Goal: Information Seeking & Learning: Understand process/instructions

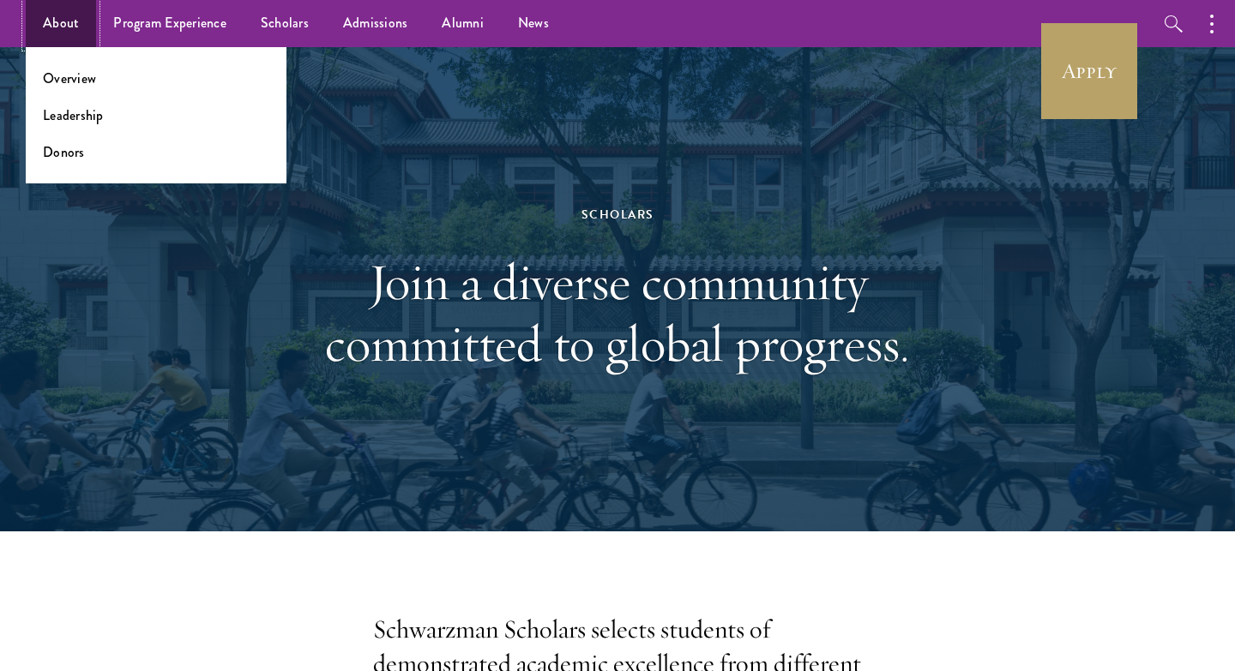
click at [60, 21] on link "About" at bounding box center [61, 23] width 70 height 47
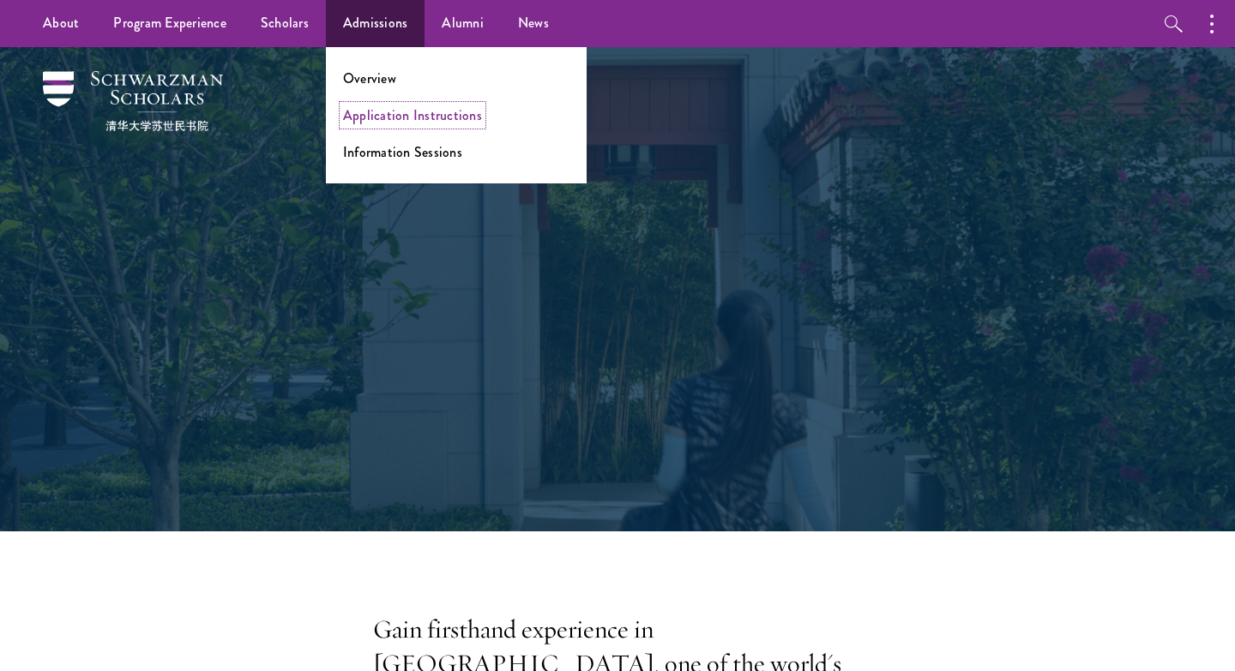
click at [377, 123] on link "Application Instructions" at bounding box center [412, 115] width 139 height 20
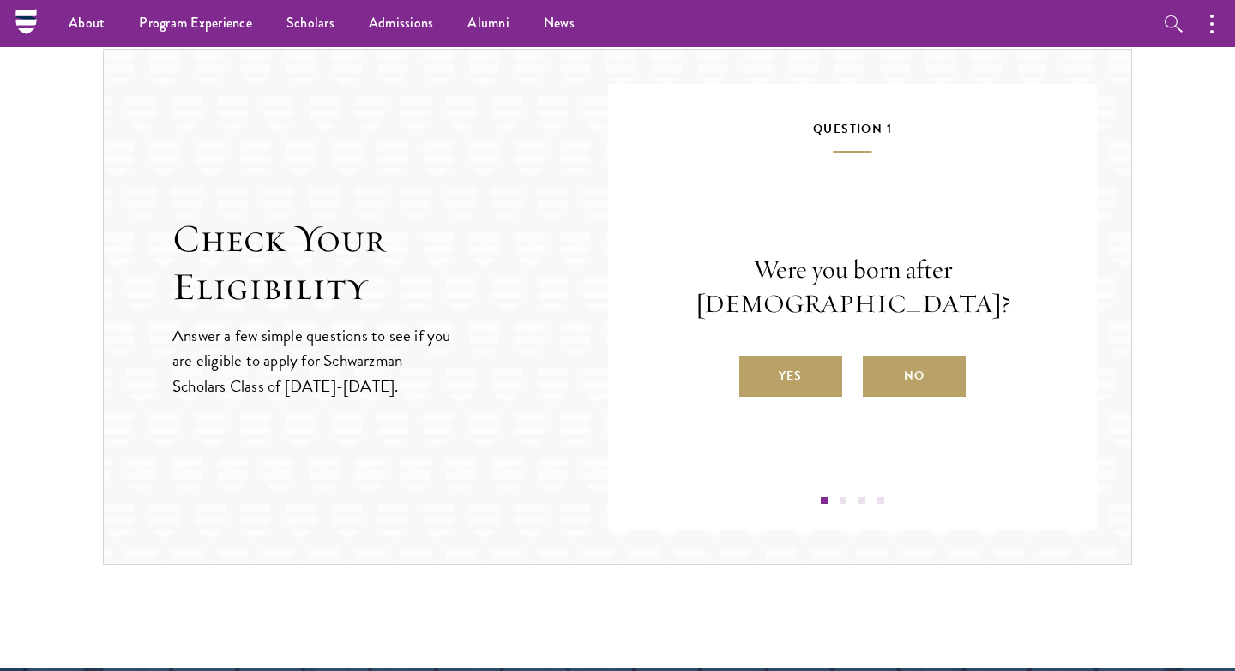
scroll to position [1761, 0]
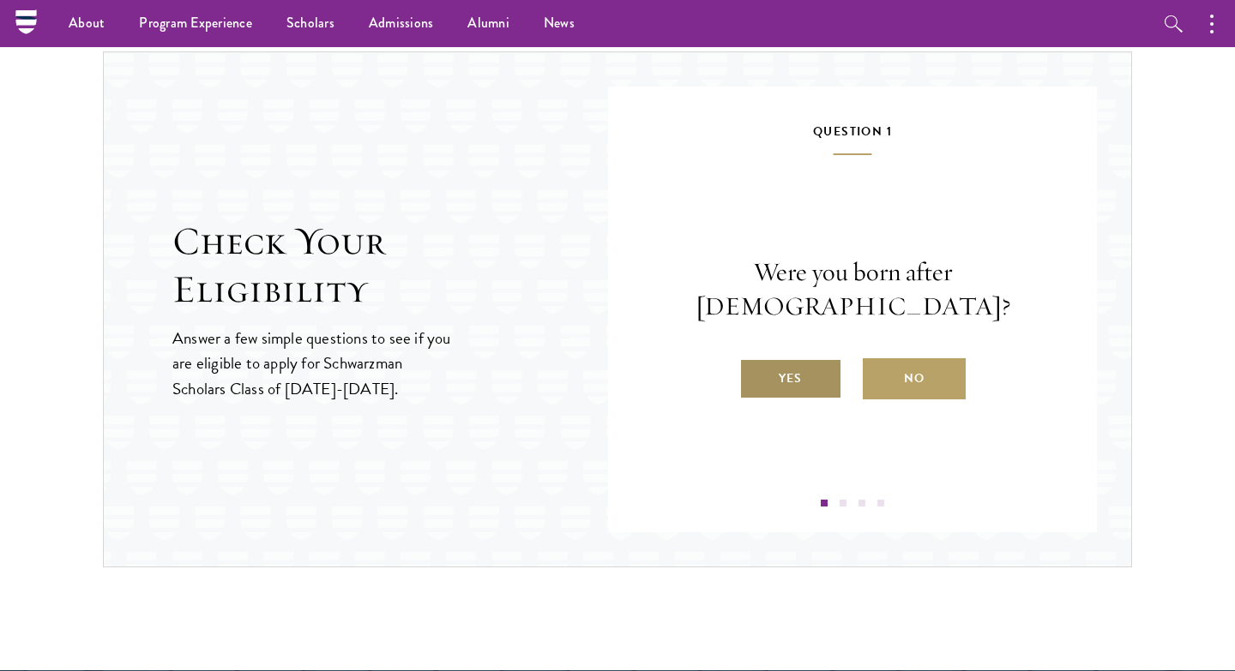
click at [780, 358] on label "Yes" at bounding box center [790, 378] width 103 height 41
click at [755, 360] on input "Yes" at bounding box center [746, 367] width 15 height 15
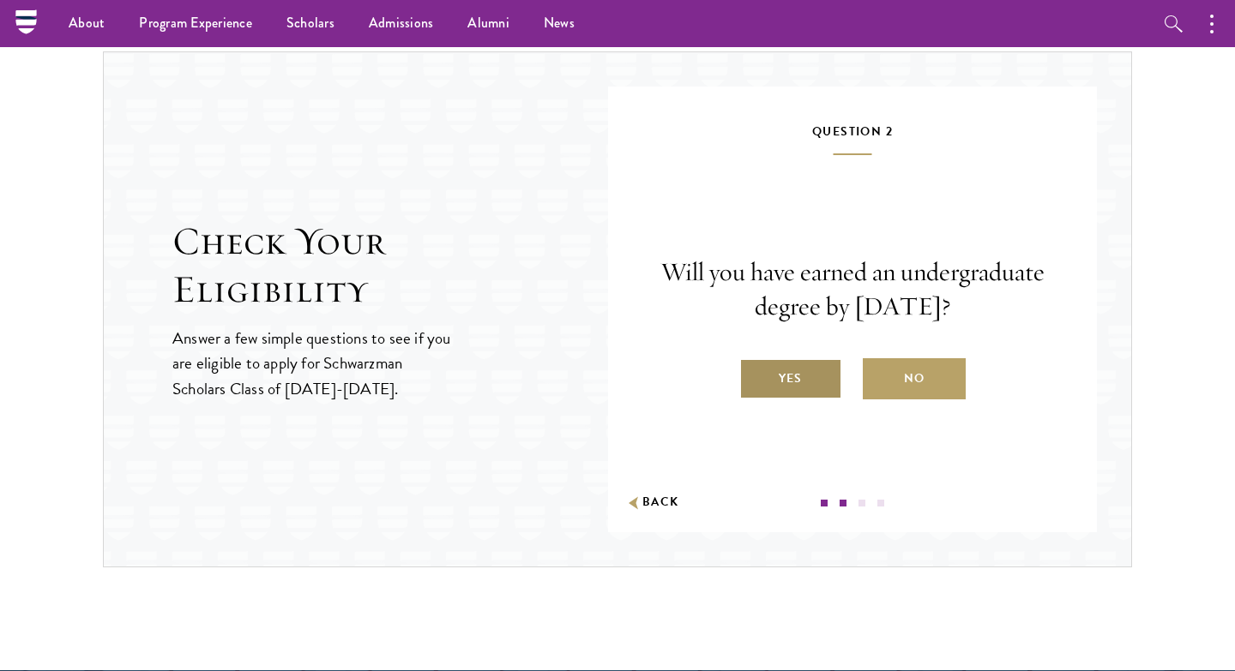
click at [788, 375] on label "Yes" at bounding box center [790, 378] width 103 height 41
click at [755, 375] on input "Yes" at bounding box center [746, 367] width 15 height 15
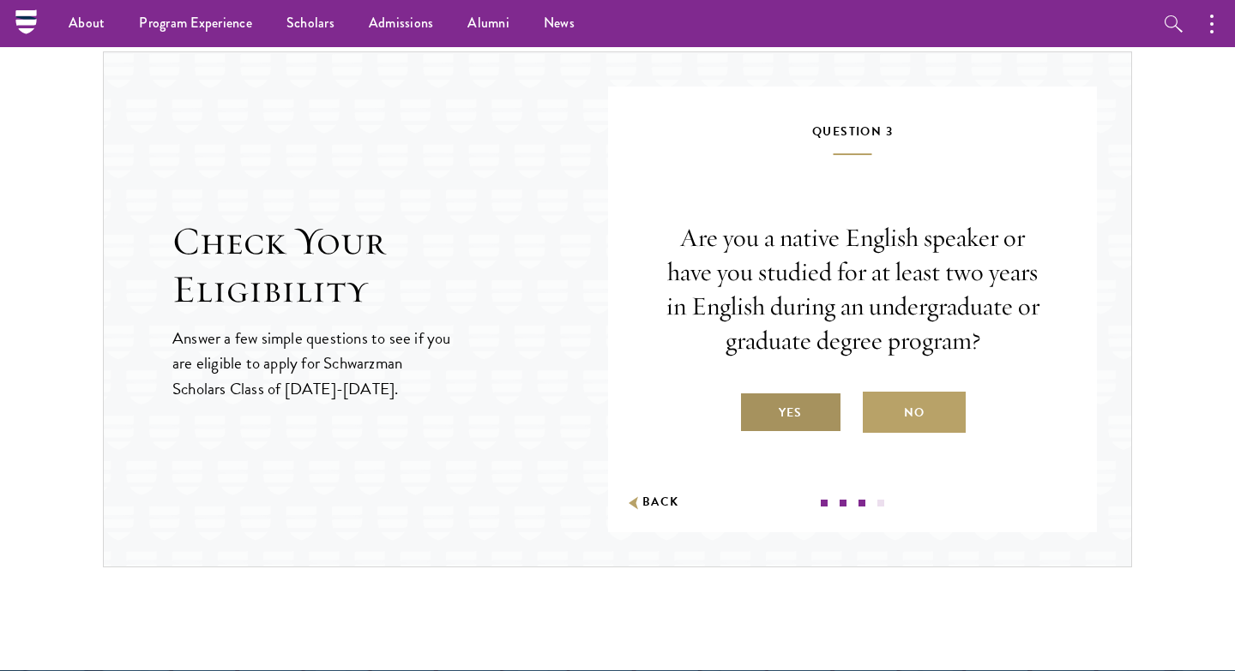
click at [791, 403] on label "Yes" at bounding box center [790, 412] width 103 height 41
click at [755, 403] on input "Yes" at bounding box center [746, 401] width 15 height 15
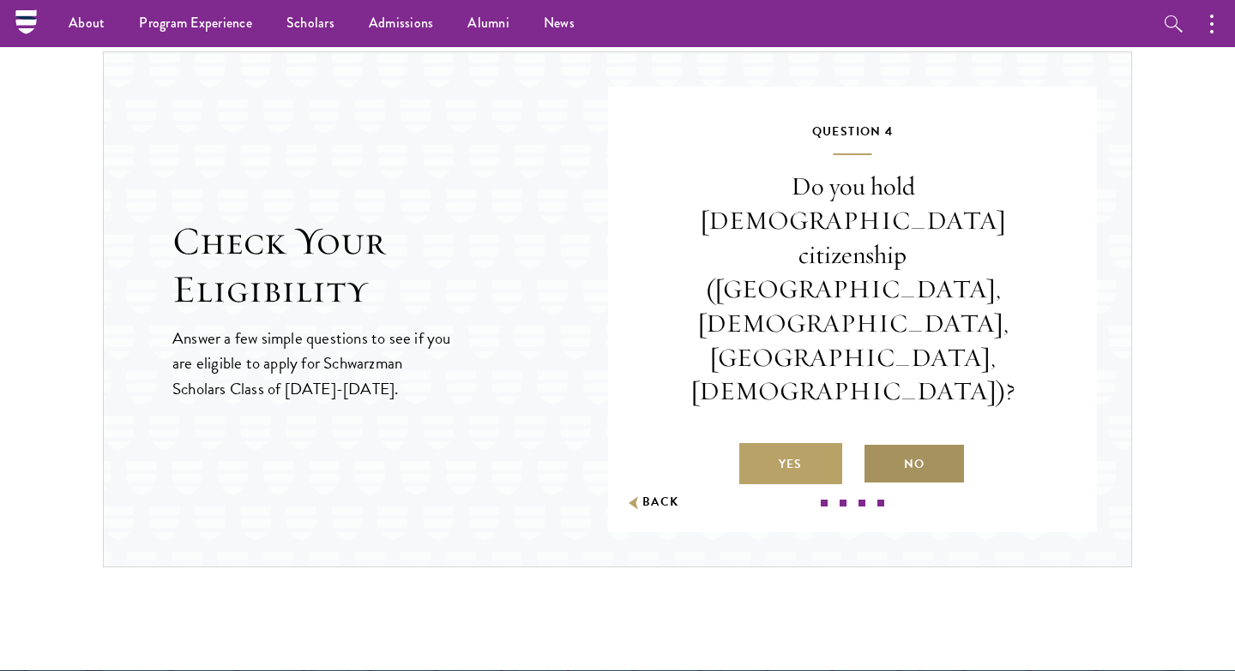
click at [897, 443] on label "No" at bounding box center [914, 463] width 103 height 41
click at [878, 446] on input "No" at bounding box center [870, 453] width 15 height 15
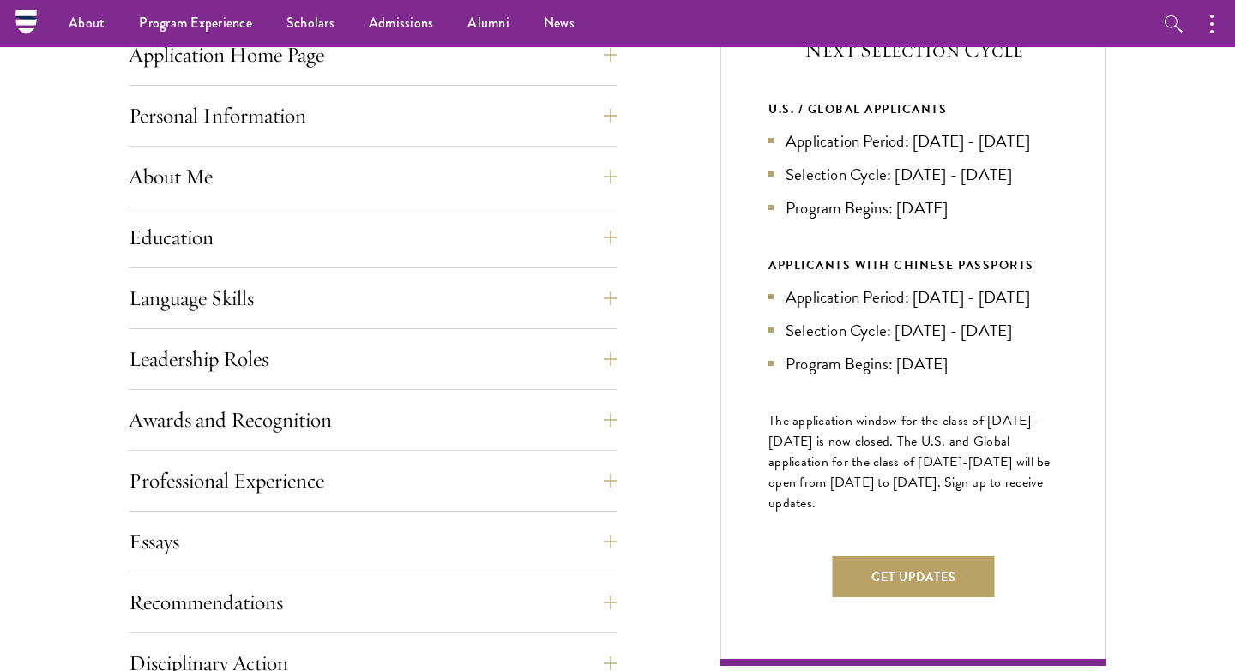
scroll to position [695, 0]
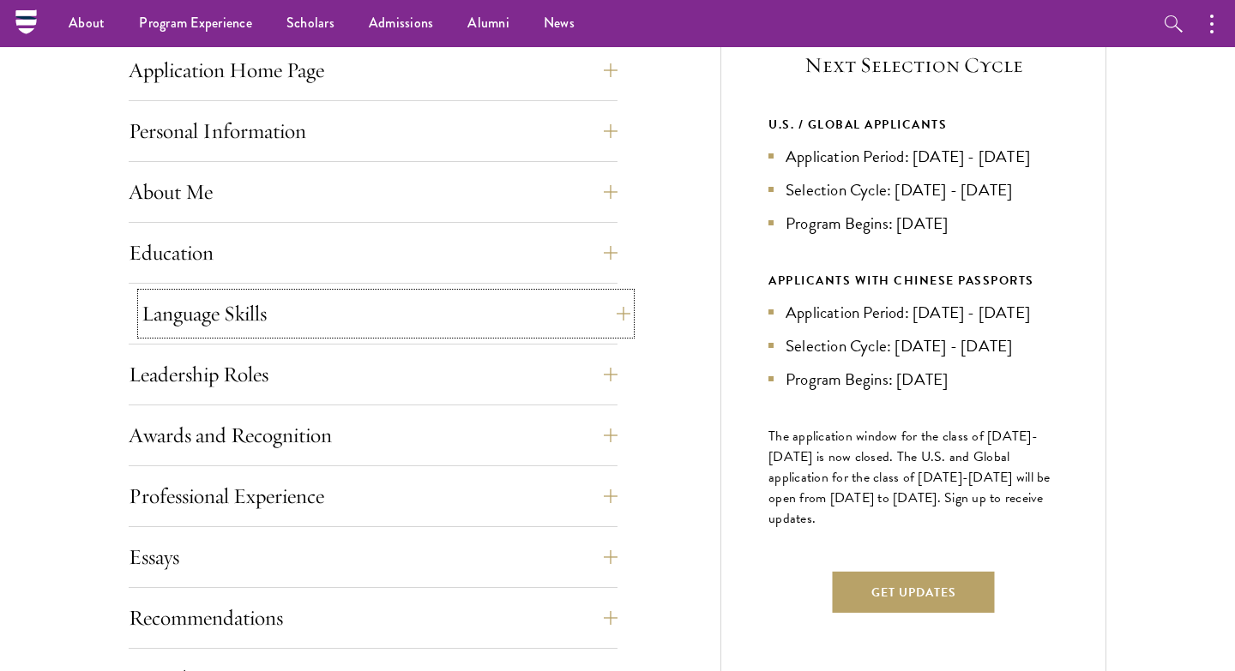
click at [591, 329] on button "Language Skills" at bounding box center [385, 313] width 489 height 41
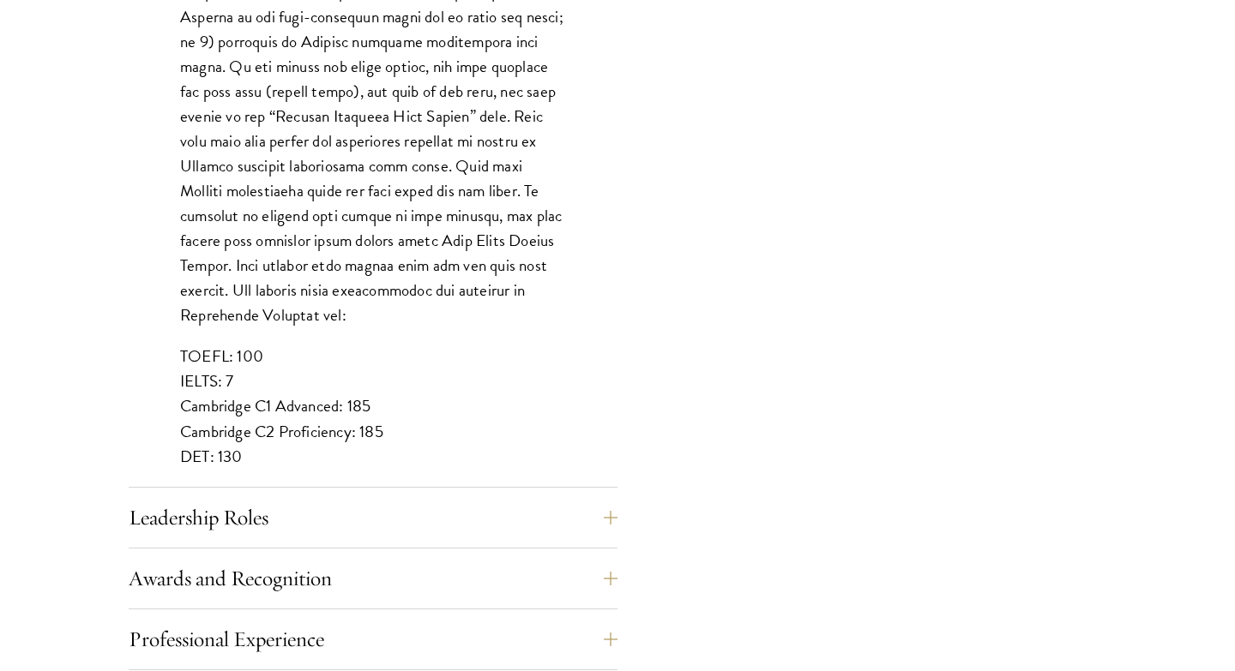
scroll to position [1402, 0]
click at [549, 536] on button "Leadership Roles" at bounding box center [385, 516] width 489 height 41
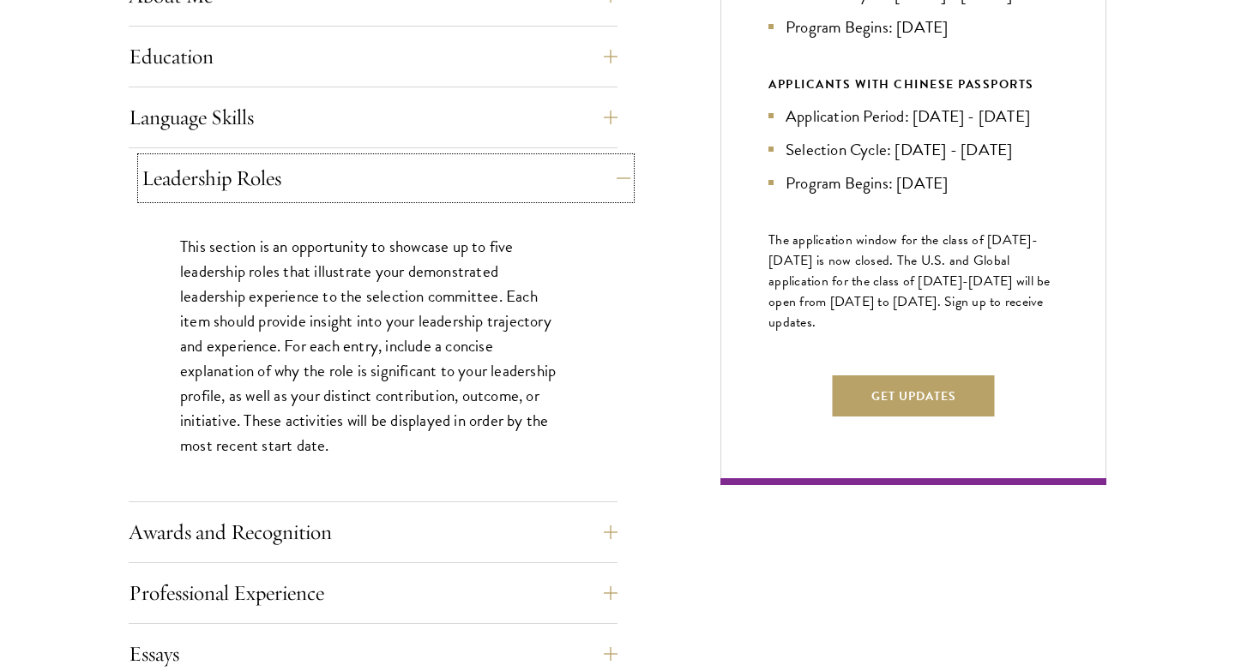
scroll to position [896, 0]
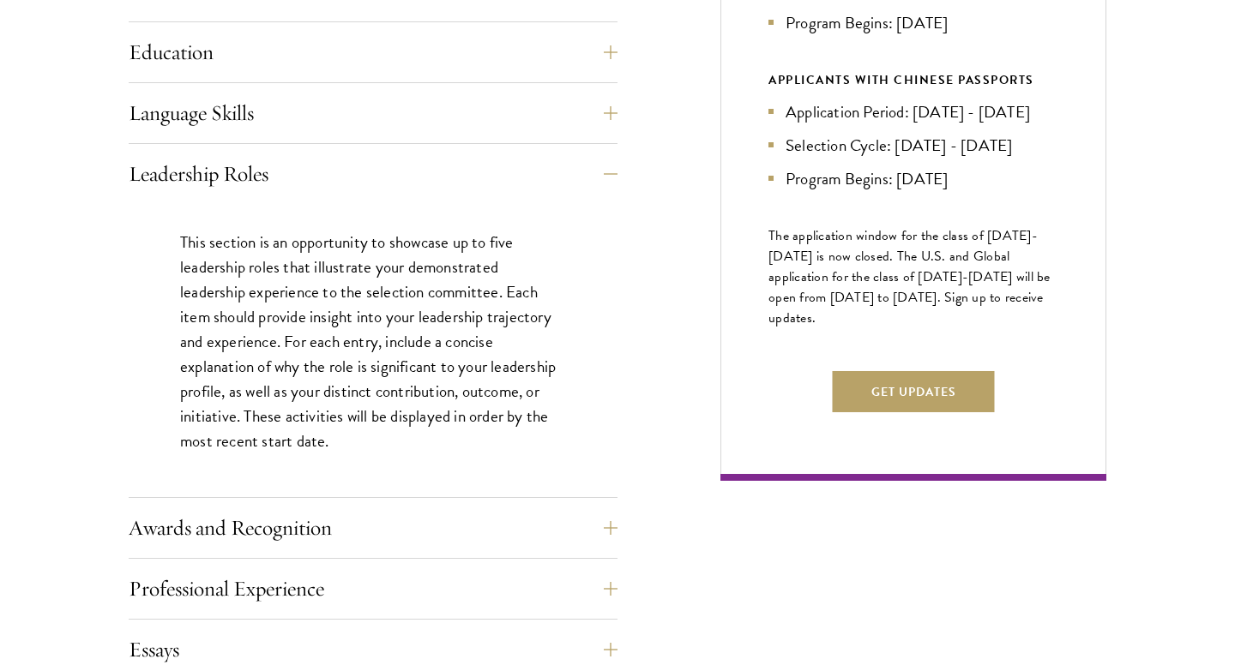
click at [530, 550] on div "Awards and Recognition This section is an opportunity to showcase up to five aw…" at bounding box center [373, 533] width 489 height 51
click at [525, 524] on button "Awards and Recognition" at bounding box center [385, 528] width 489 height 41
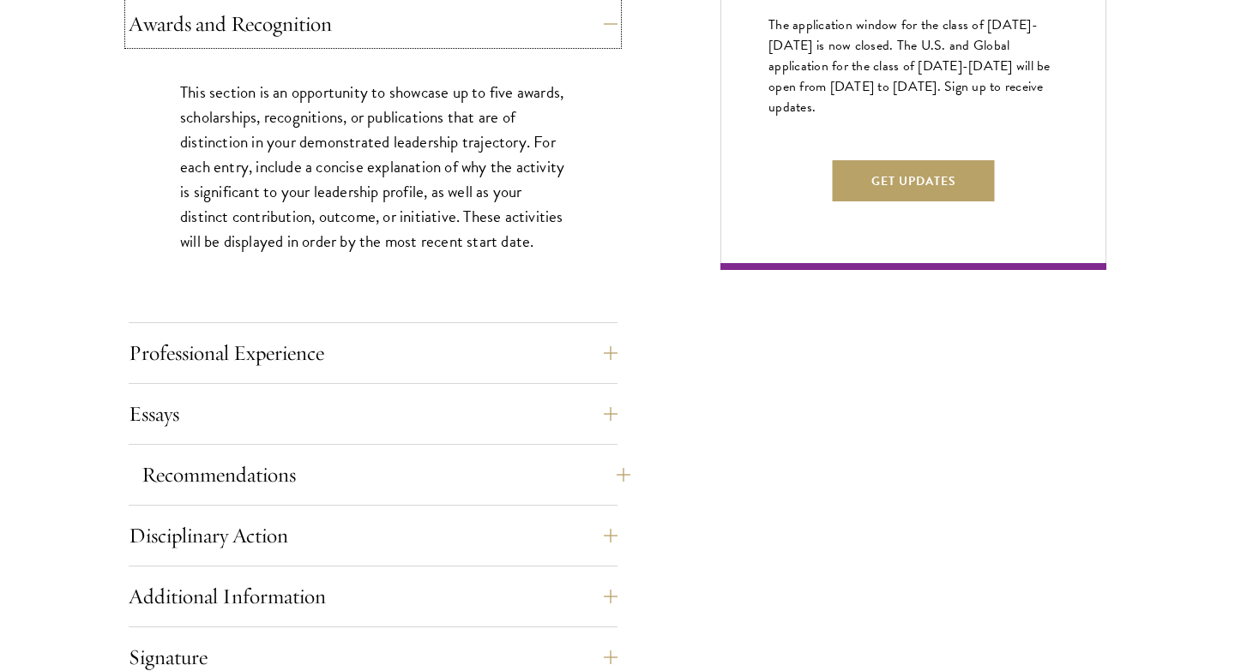
scroll to position [1110, 0]
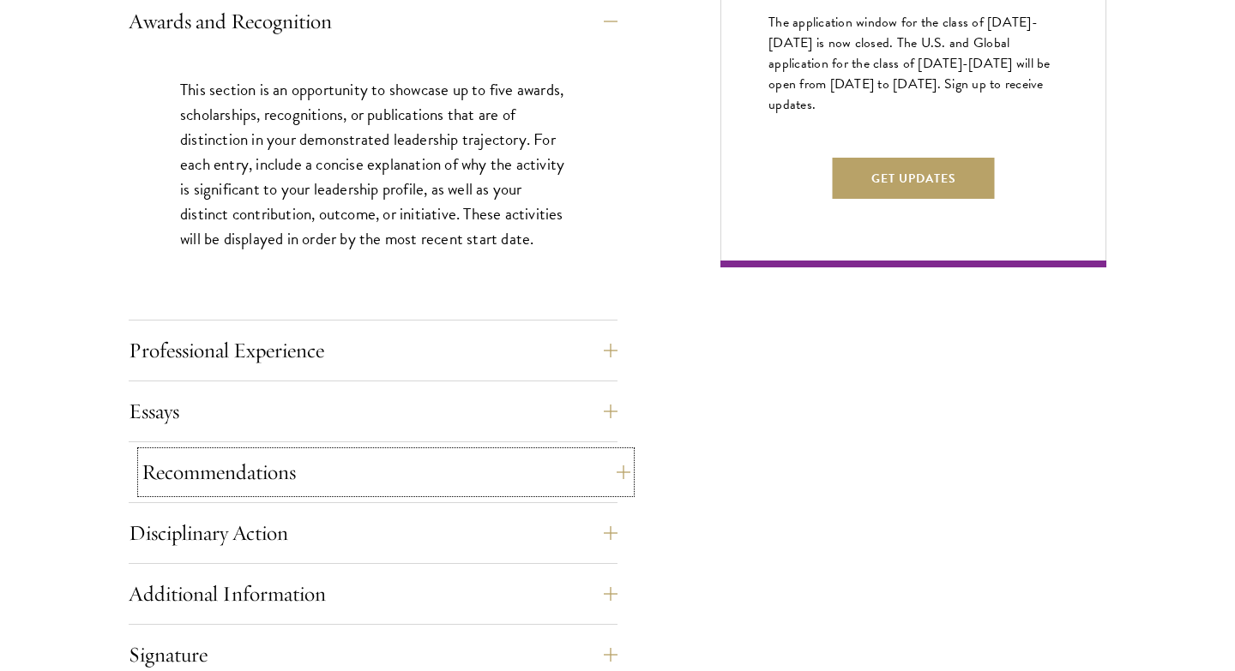
click at [491, 490] on button "Recommendations" at bounding box center [385, 472] width 489 height 41
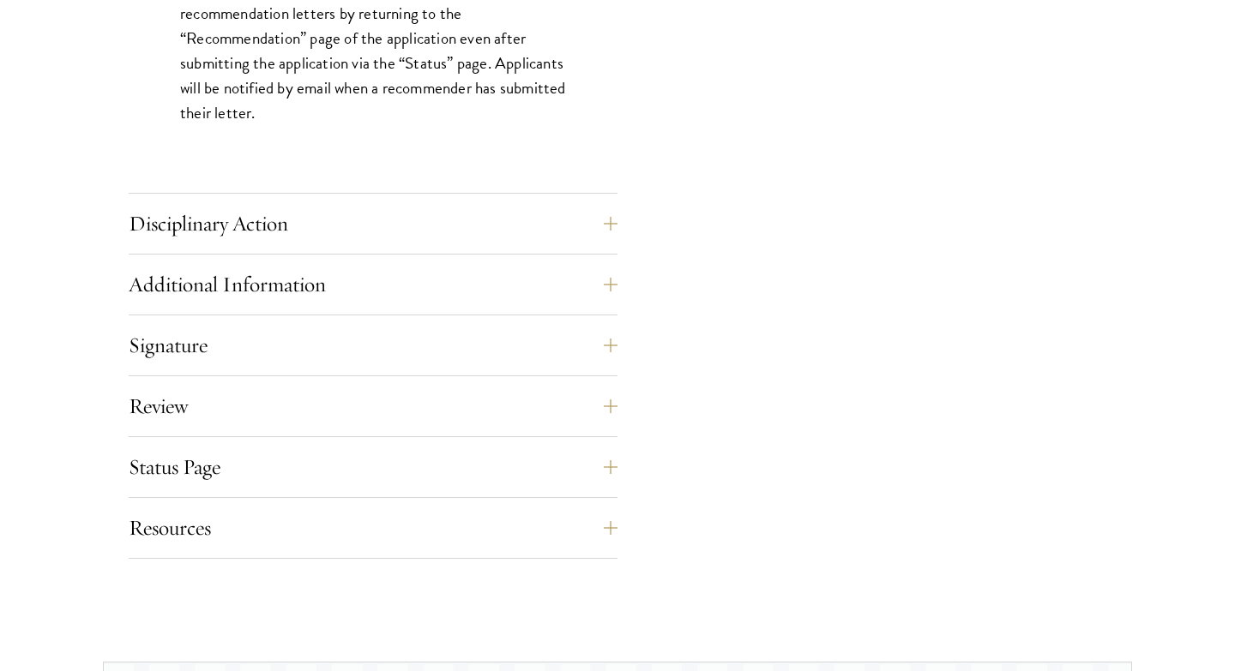
scroll to position [2556, 0]
click at [451, 289] on button "Additional Information" at bounding box center [385, 283] width 489 height 41
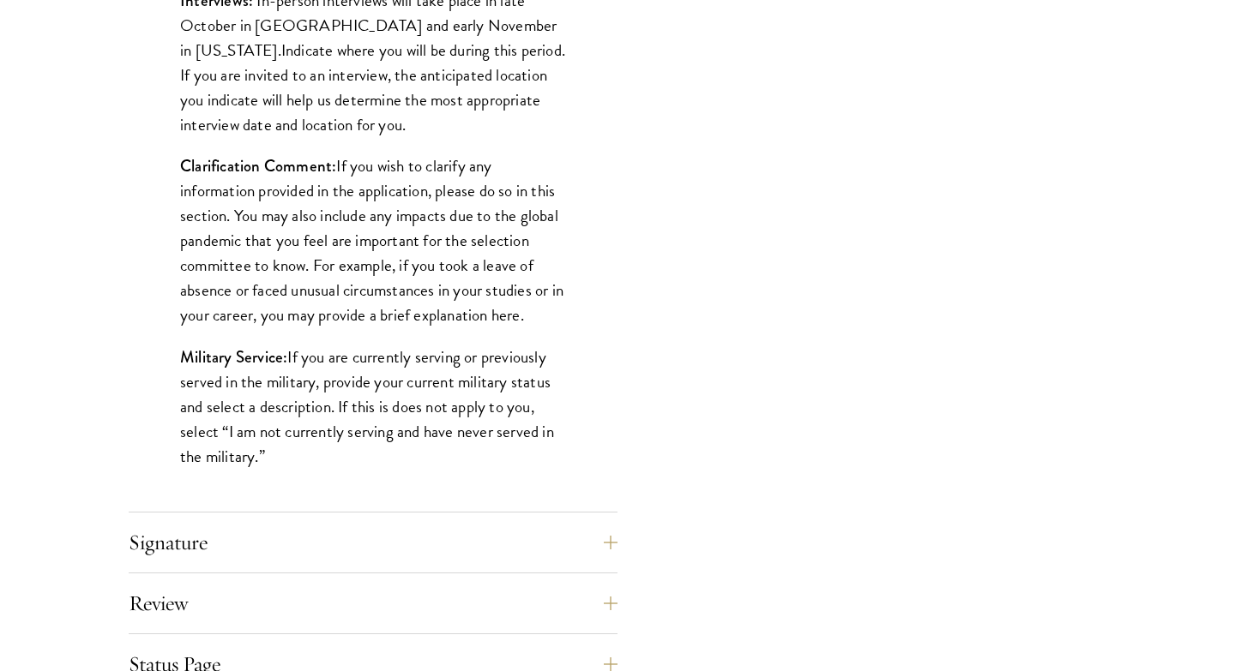
scroll to position [1558, 0]
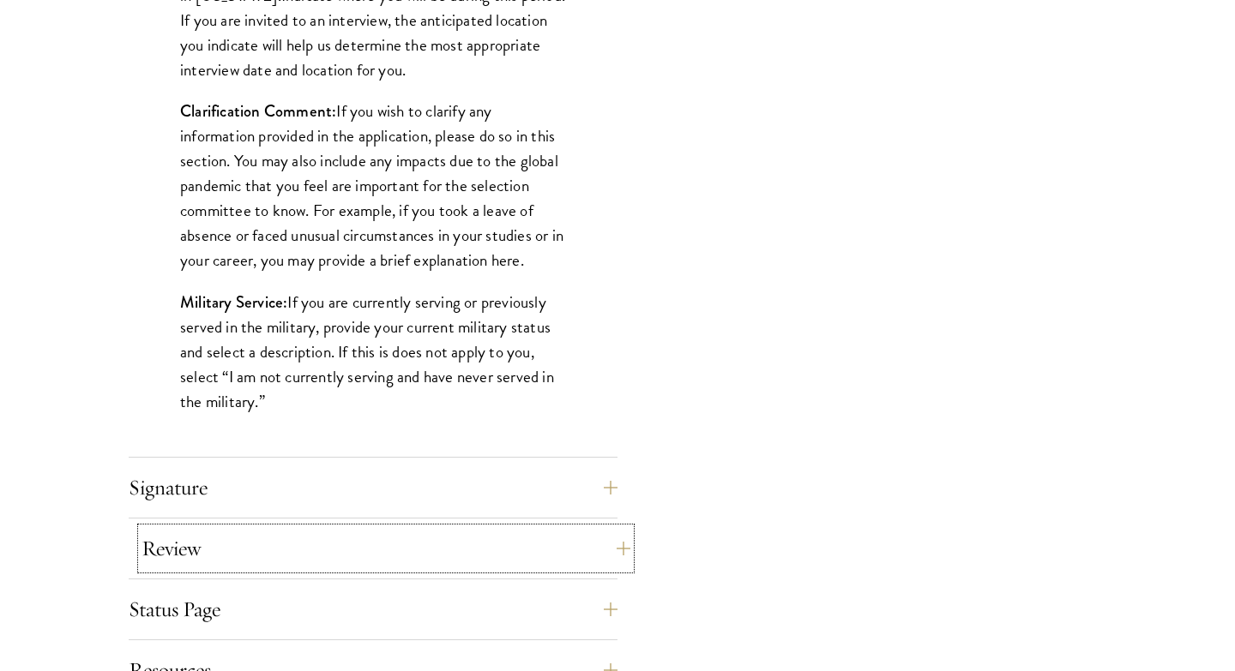
click at [380, 549] on button "Review" at bounding box center [385, 548] width 489 height 41
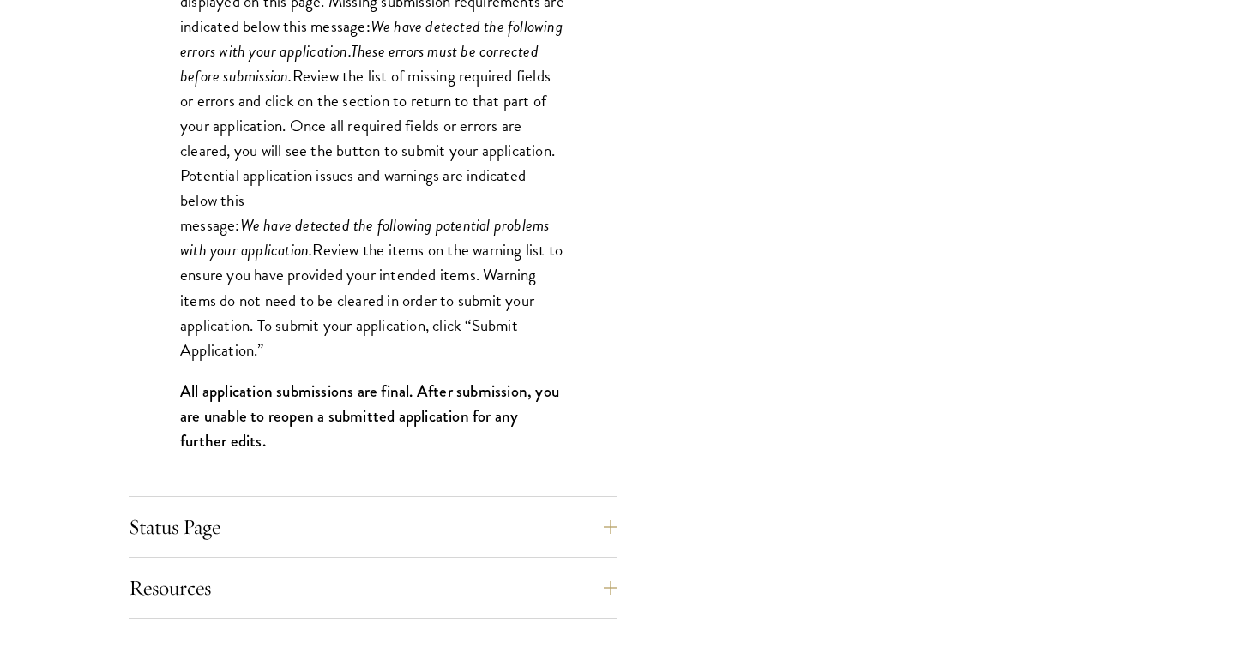
scroll to position [1720, 0]
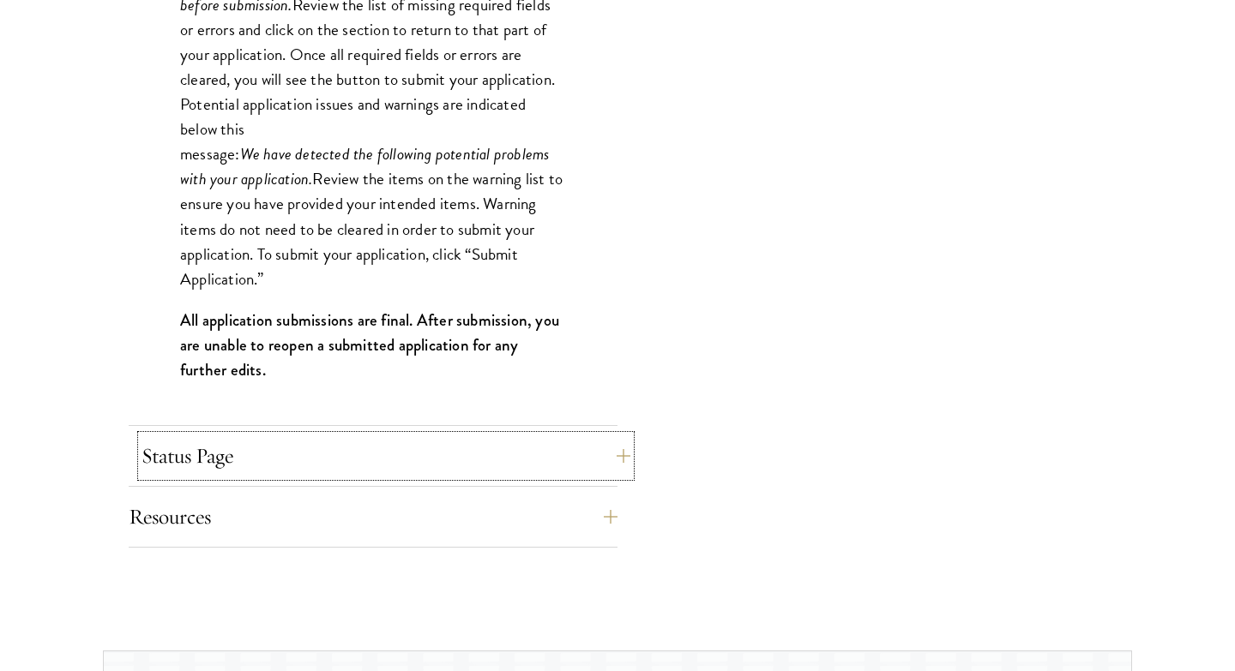
click at [360, 447] on button "Status Page" at bounding box center [385, 456] width 489 height 41
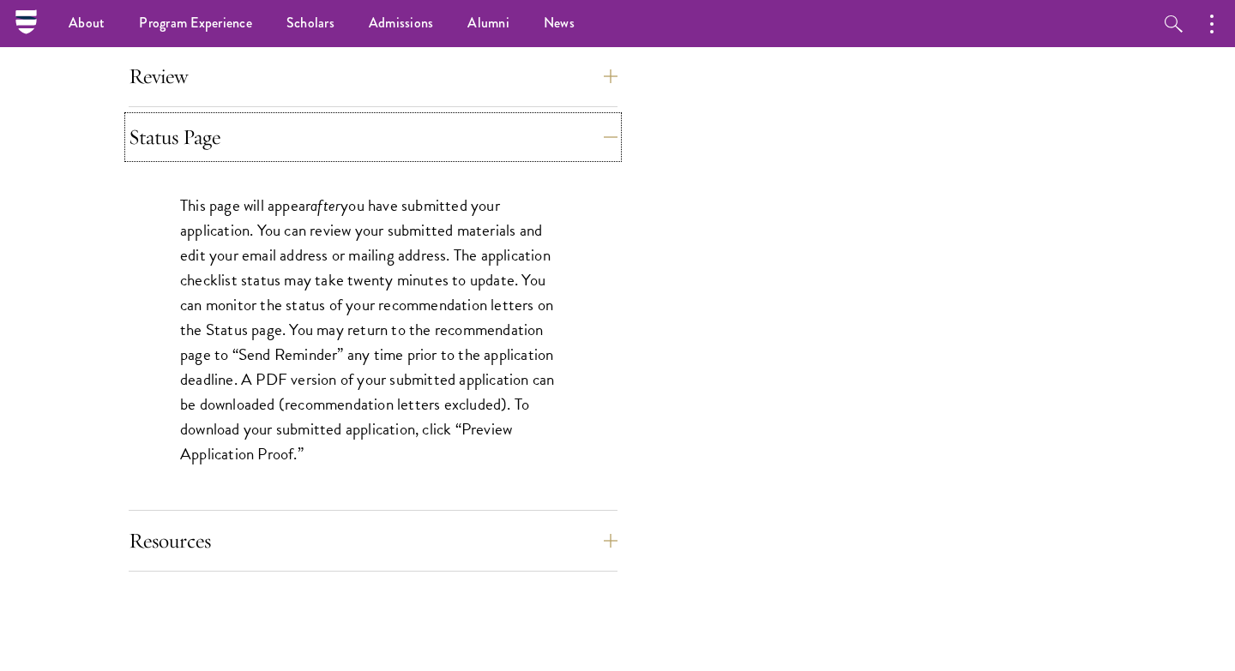
scroll to position [1484, 0]
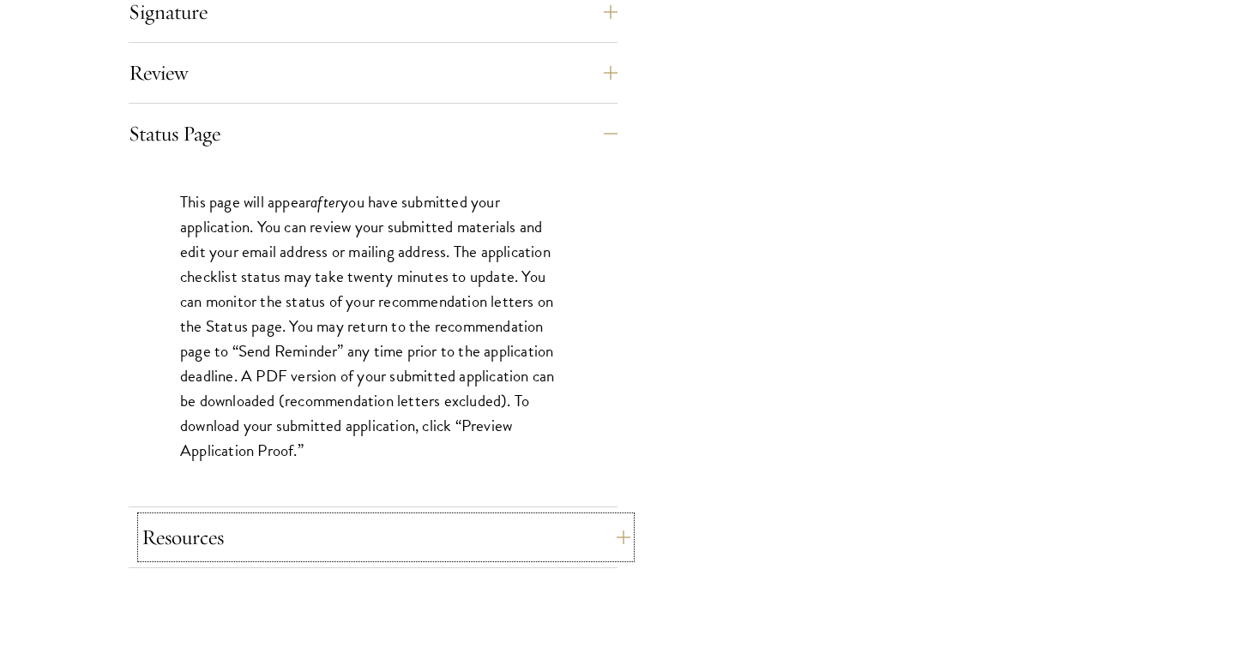
click at [329, 531] on button "Resources" at bounding box center [385, 537] width 489 height 41
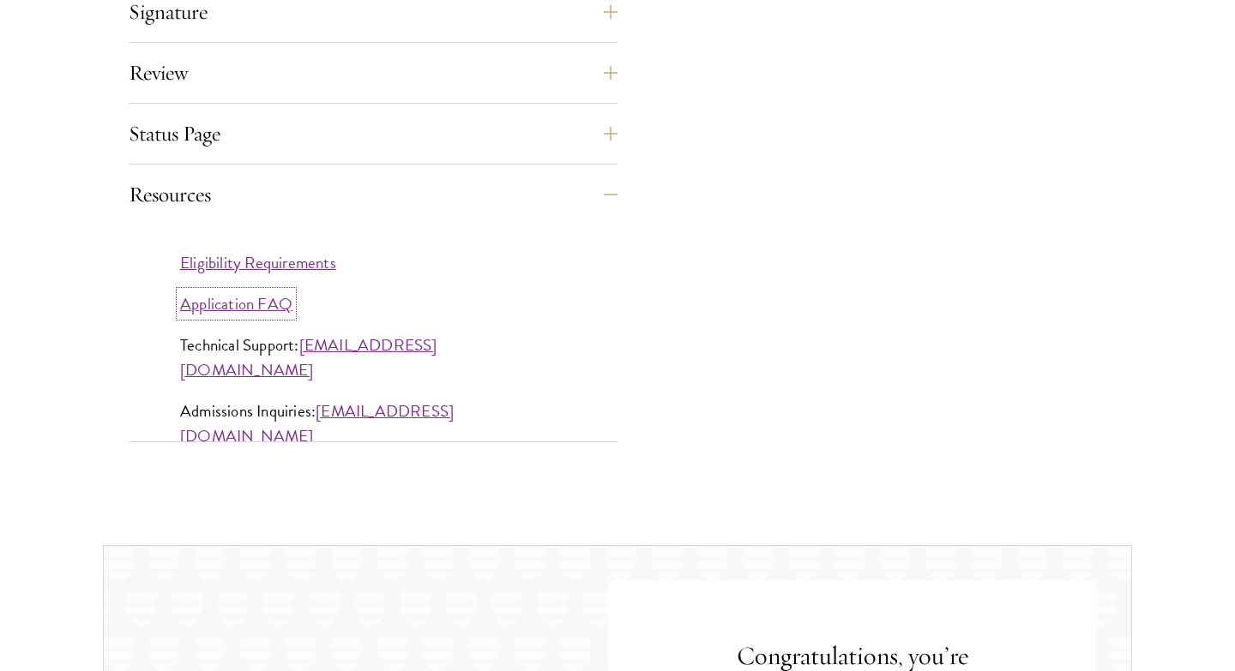
click at [271, 310] on link "Application FAQ" at bounding box center [236, 304] width 112 height 25
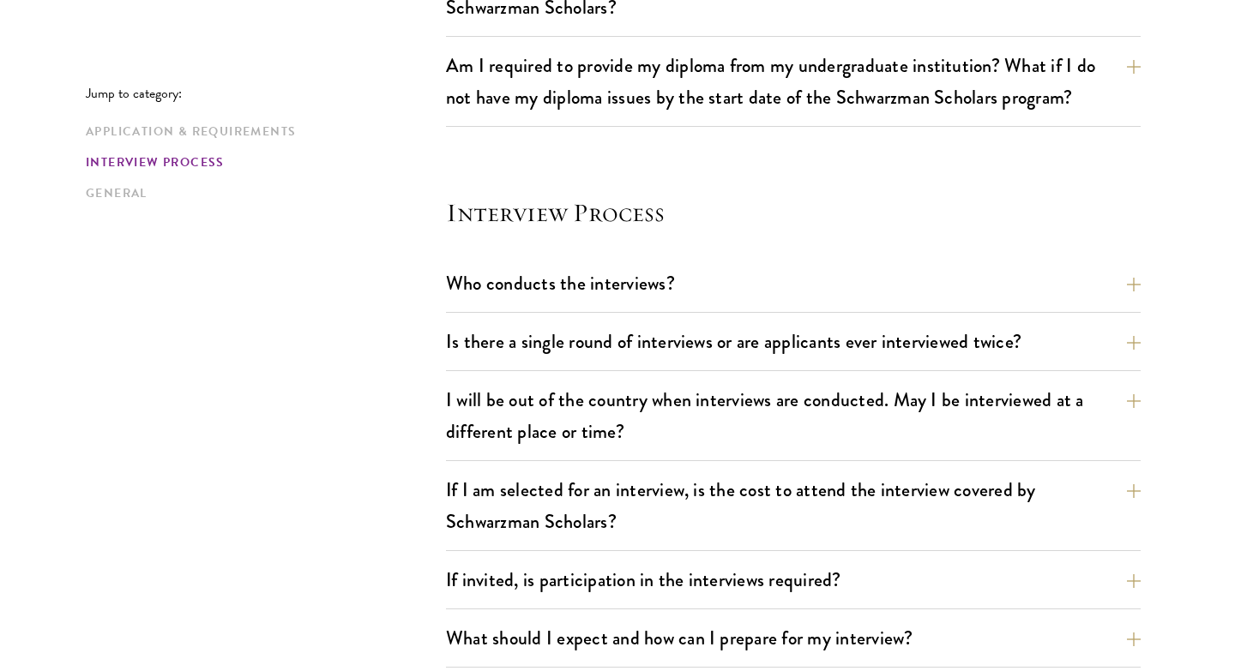
scroll to position [1834, 0]
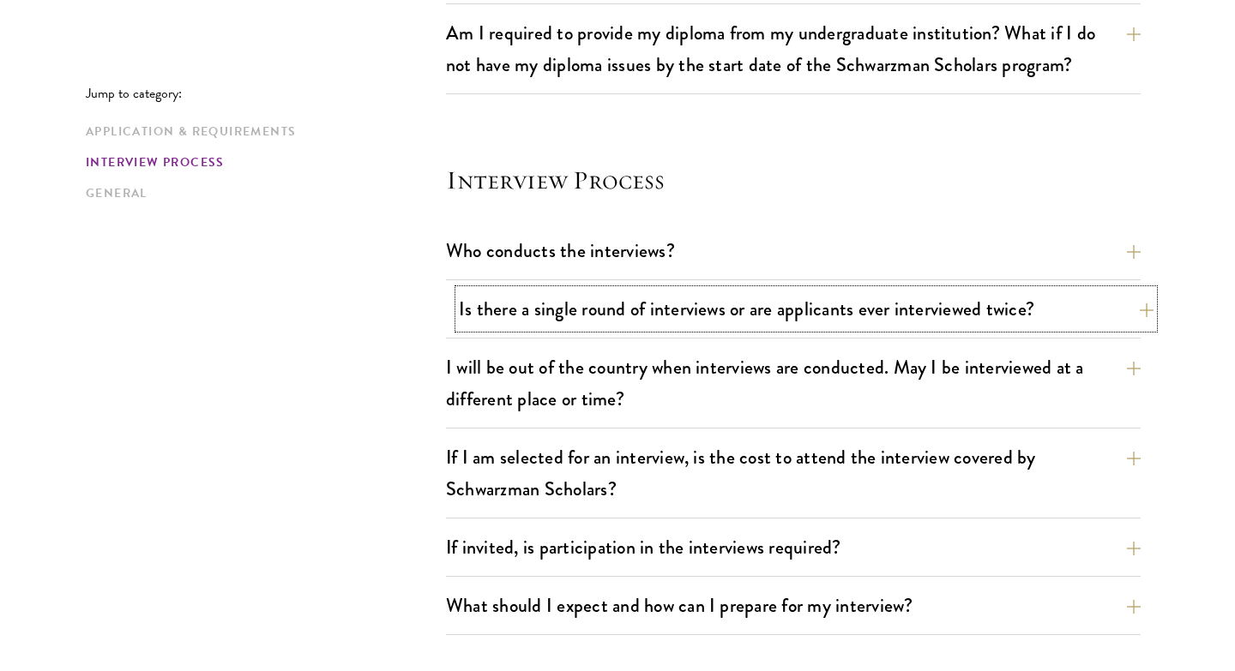
click at [562, 292] on button "Is there a single round of interviews or are applicants ever interviewed twice?" at bounding box center [806, 309] width 695 height 39
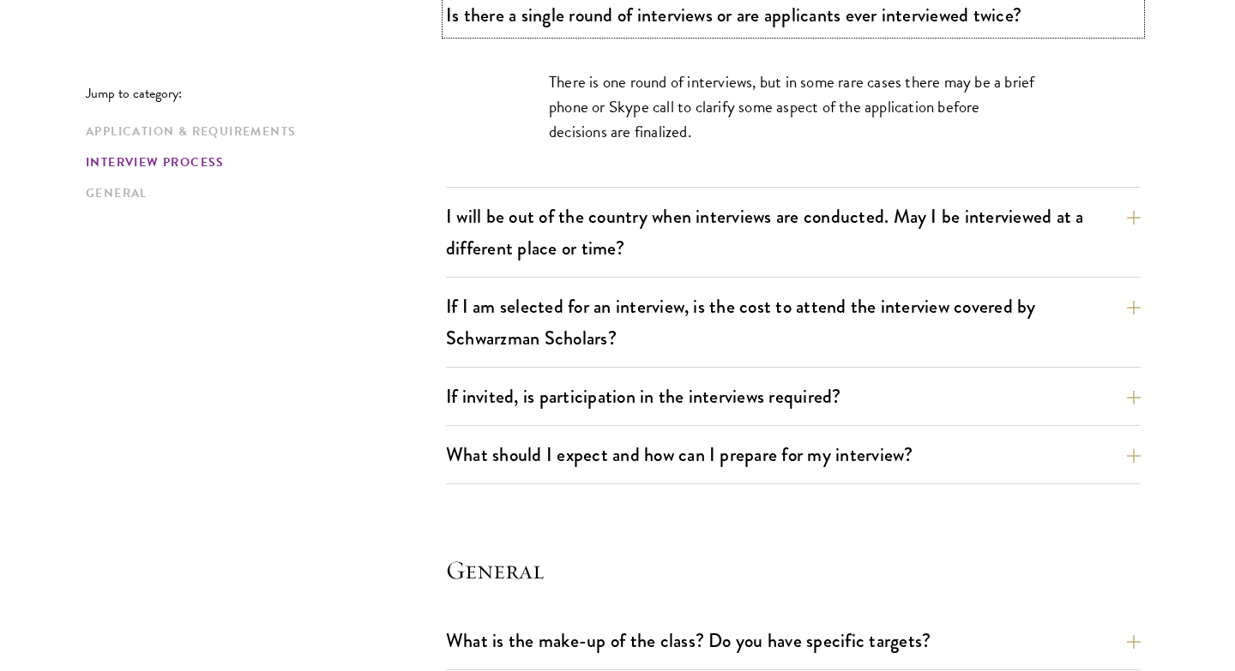
scroll to position [2135, 0]
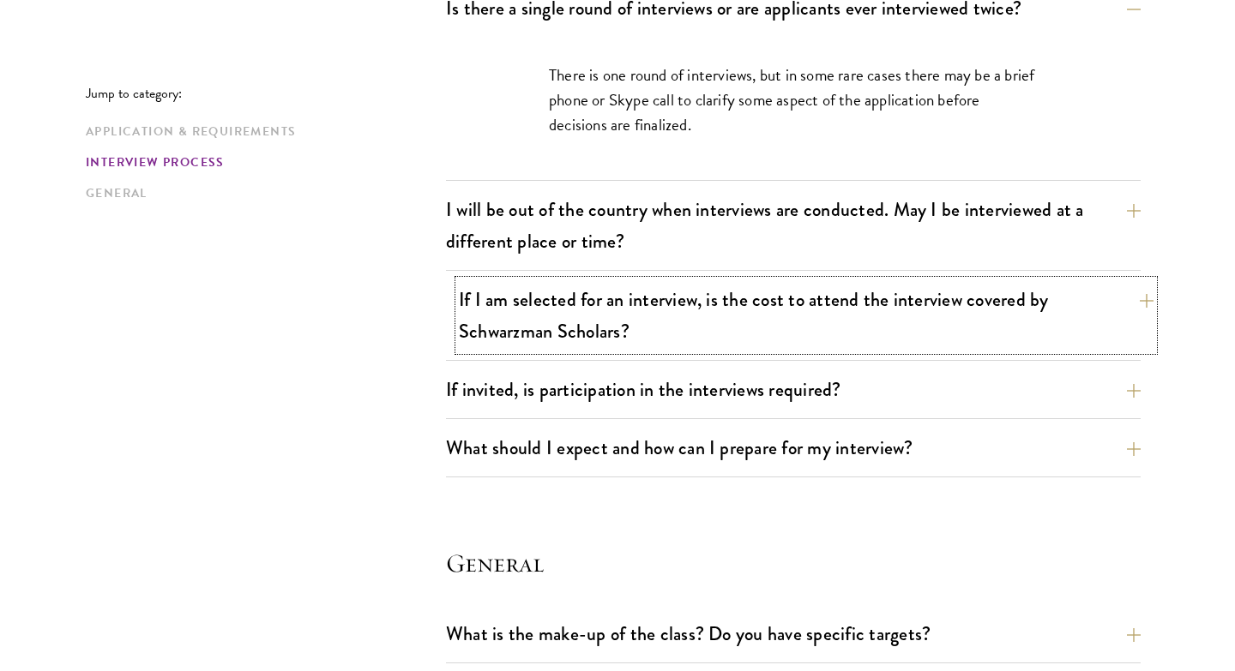
click at [581, 327] on button "If I am selected for an interview, is the cost to attend the interview covered …" at bounding box center [806, 315] width 695 height 70
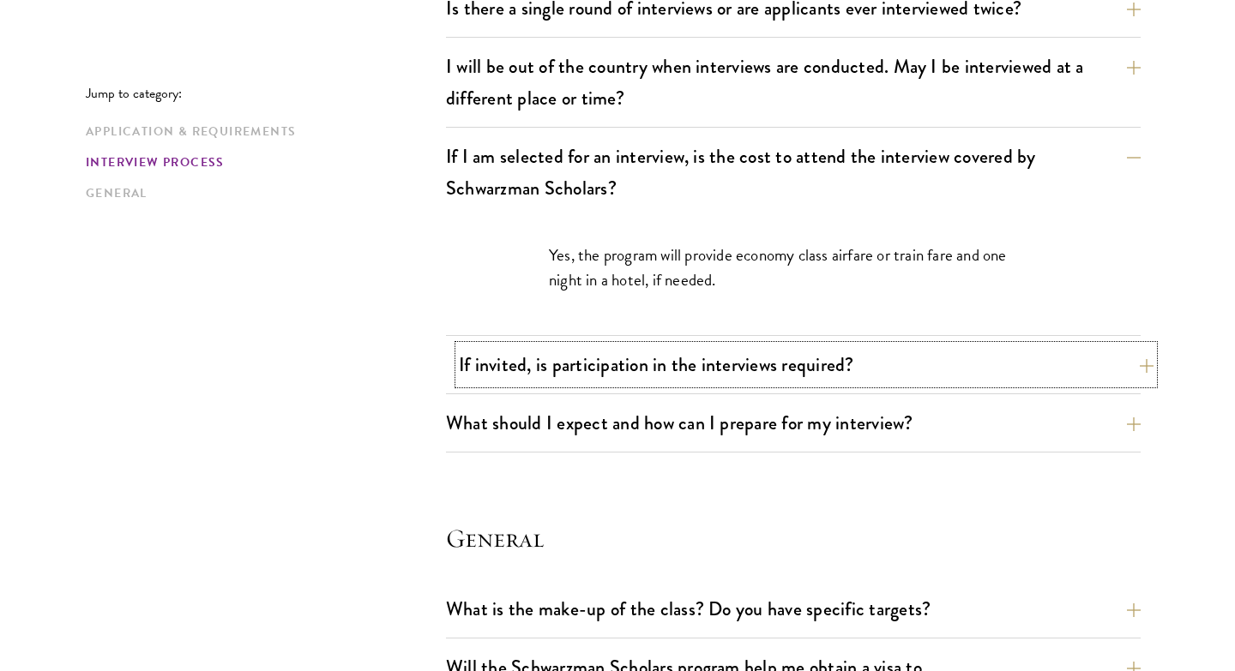
click at [575, 357] on button "If invited, is participation in the interviews required?" at bounding box center [806, 365] width 695 height 39
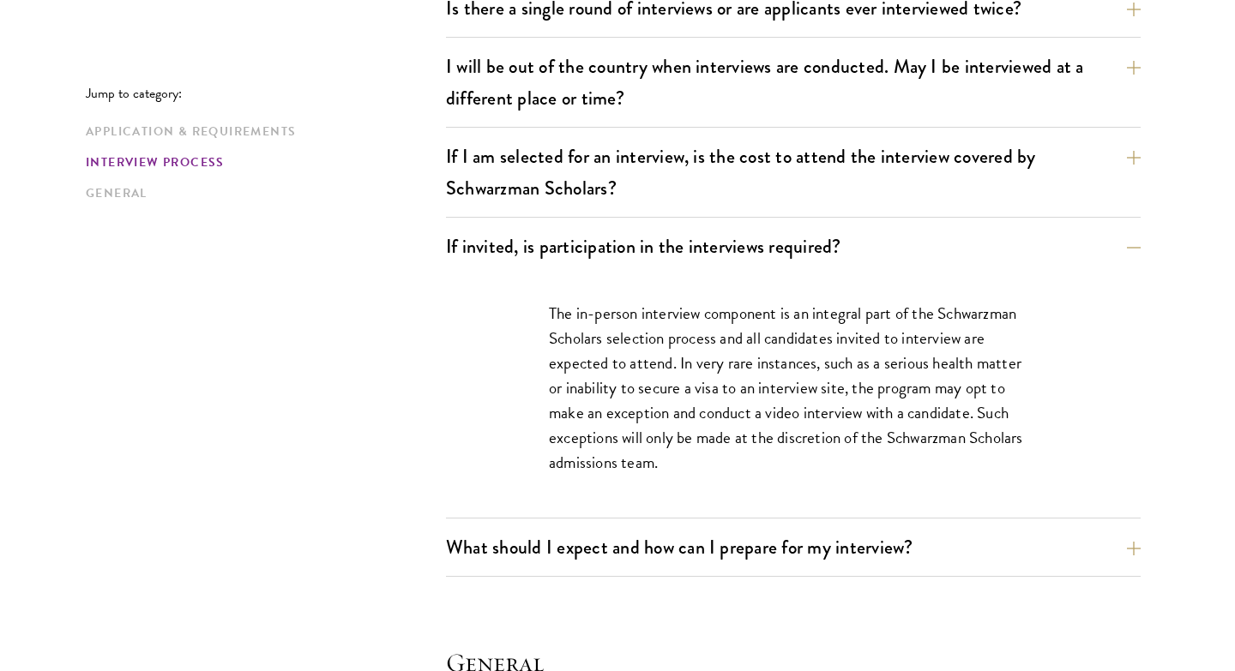
click at [460, 416] on div "The in-person interview component is an integral part of the Schwarzman Scholar…" at bounding box center [793, 396] width 695 height 243
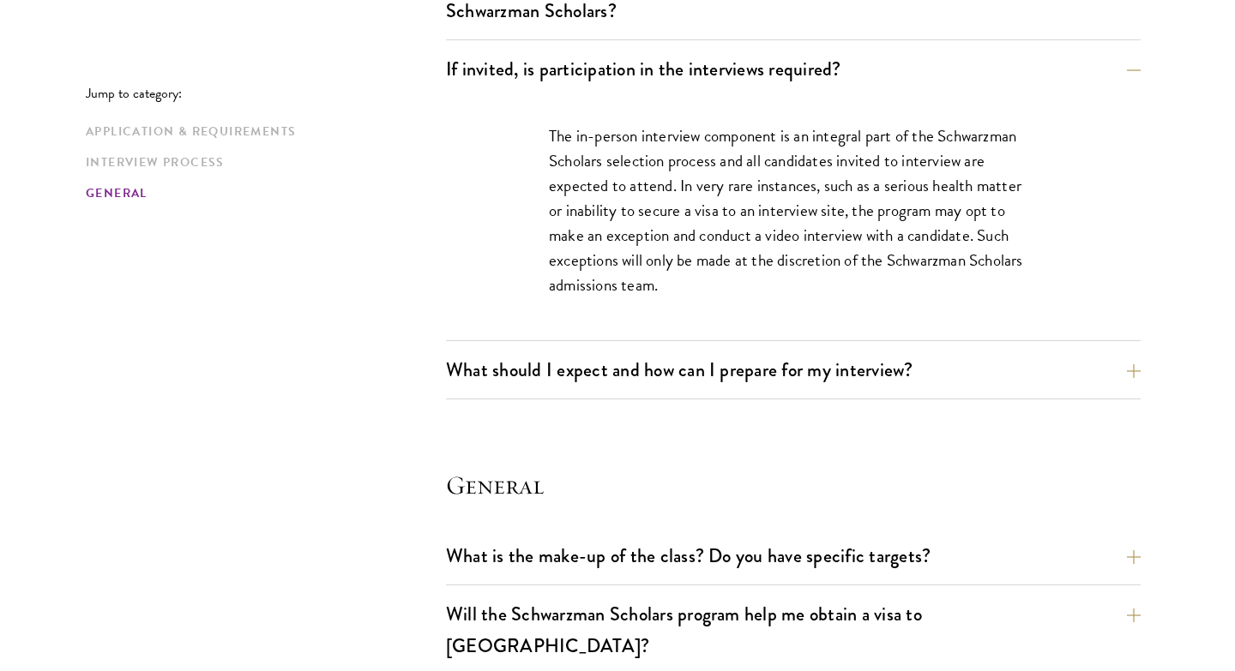
scroll to position [2316, 0]
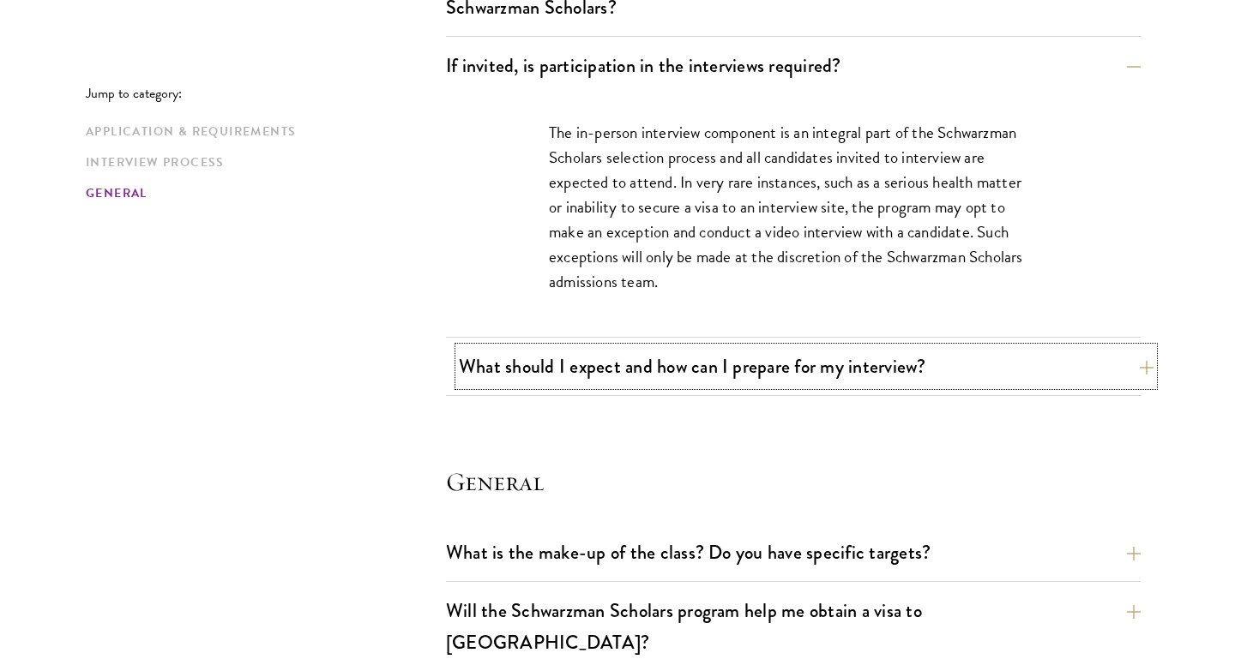
click at [496, 376] on button "What should I expect and how can I prepare for my interview?" at bounding box center [806, 366] width 695 height 39
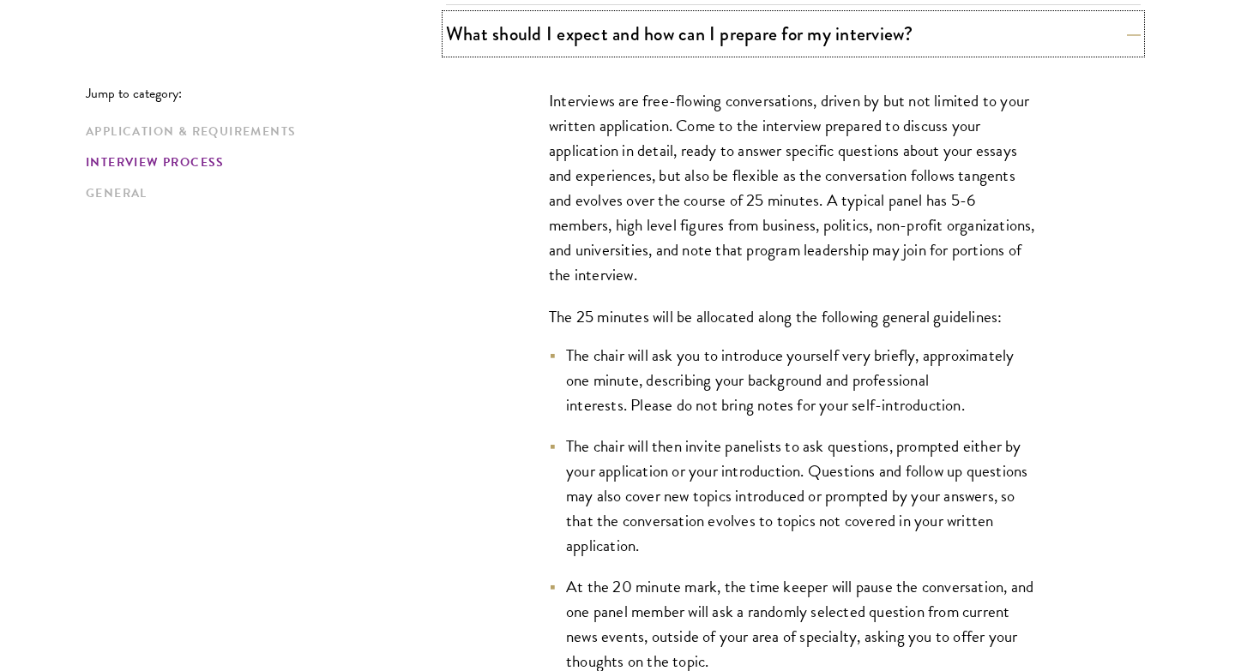
scroll to position [2427, 0]
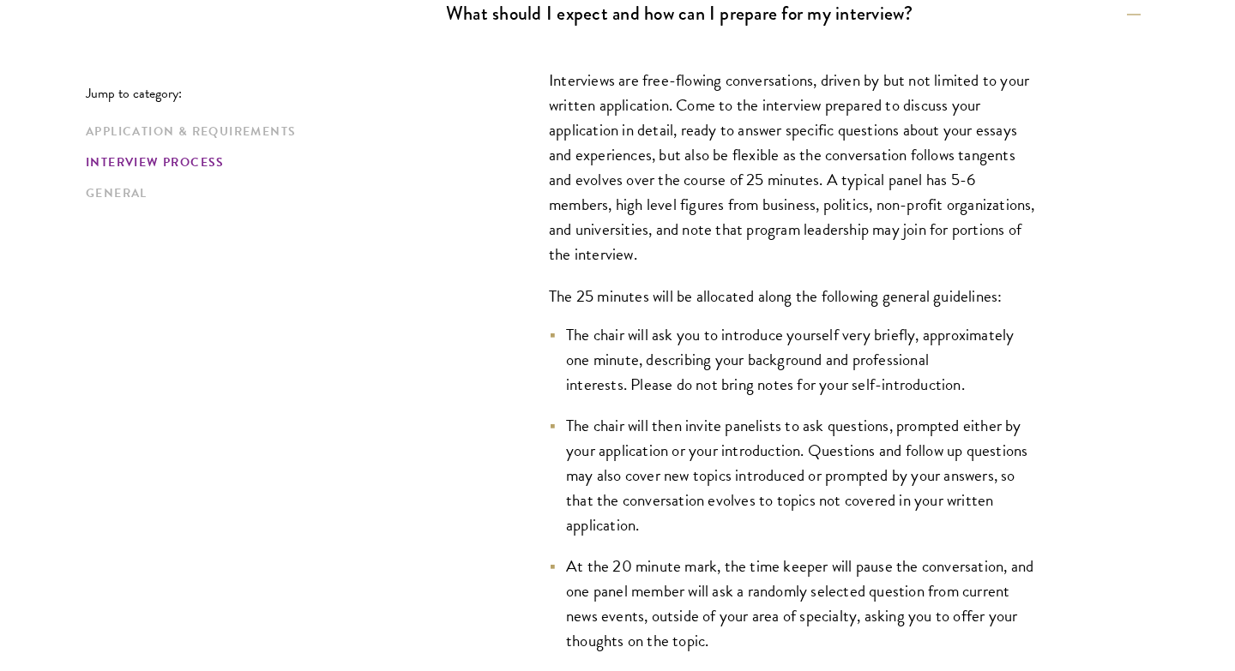
click at [549, 75] on p "Interviews are free-flowing conversations, driven by but not limited to your wr…" at bounding box center [793, 168] width 489 height 200
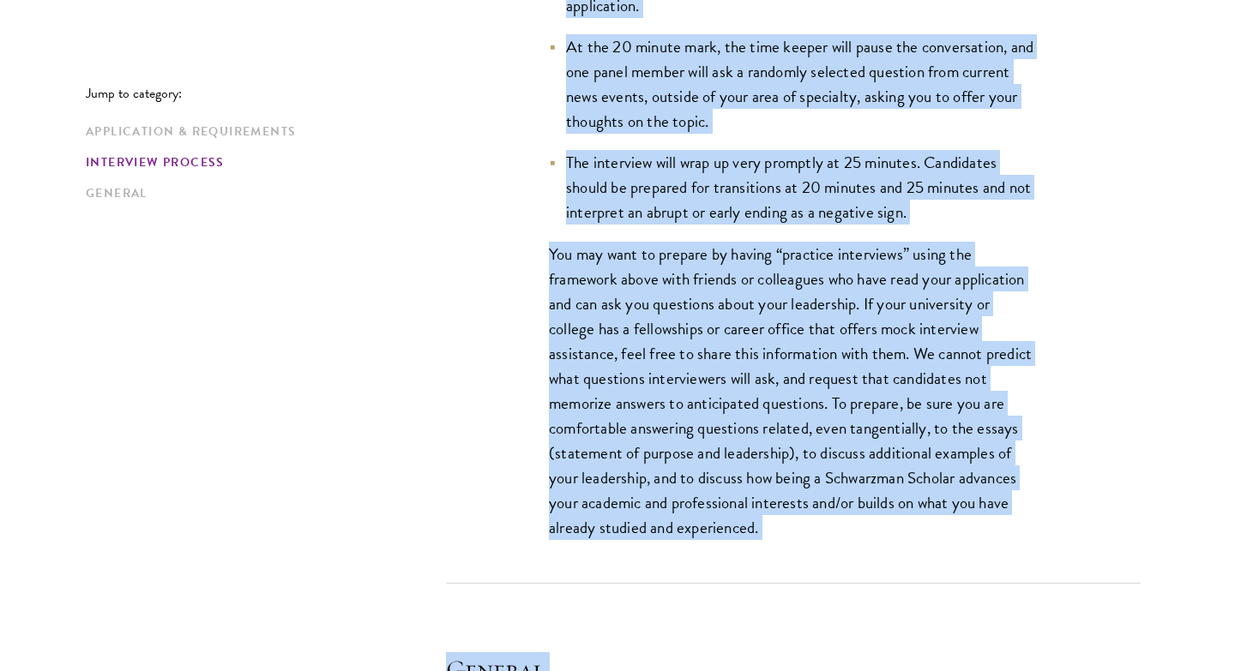
scroll to position [2960, 0]
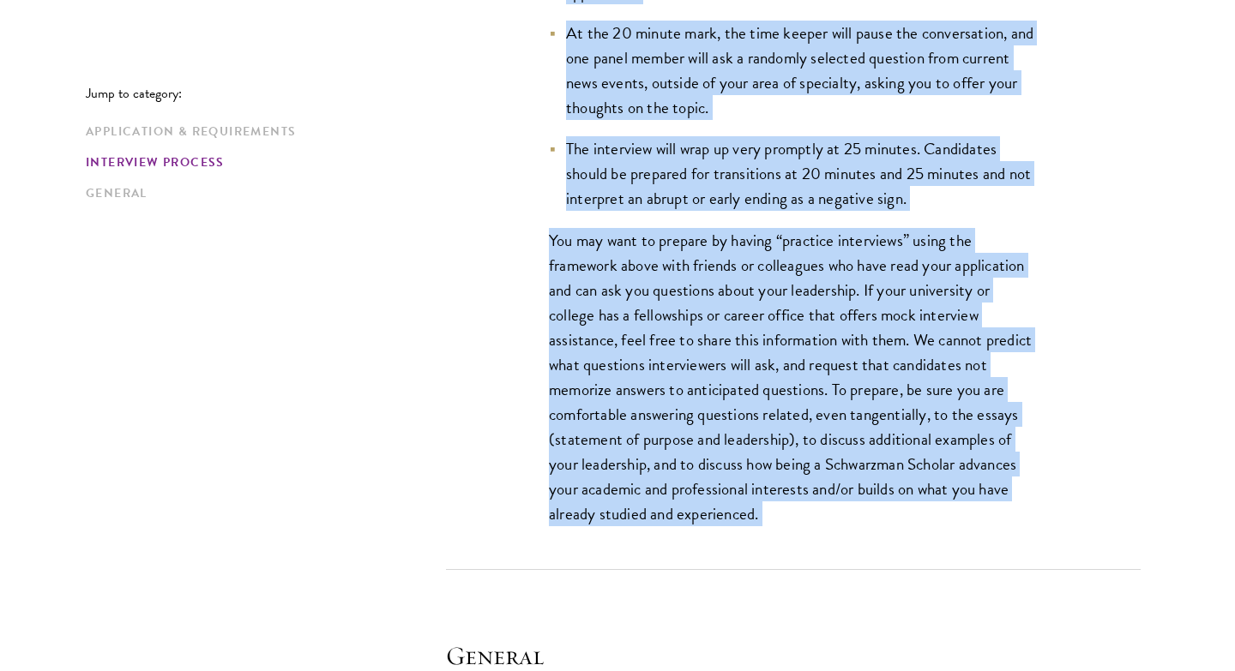
drag, startPoint x: 548, startPoint y: 76, endPoint x: 801, endPoint y: 526, distance: 516.4
click at [801, 526] on div "Interviews are free-flowing conversations, driven by but not limited to your wr…" at bounding box center [793, 39] width 592 height 1061
copy div "Interviews are free-flowing conversations, driven by but not limited to your wr…"
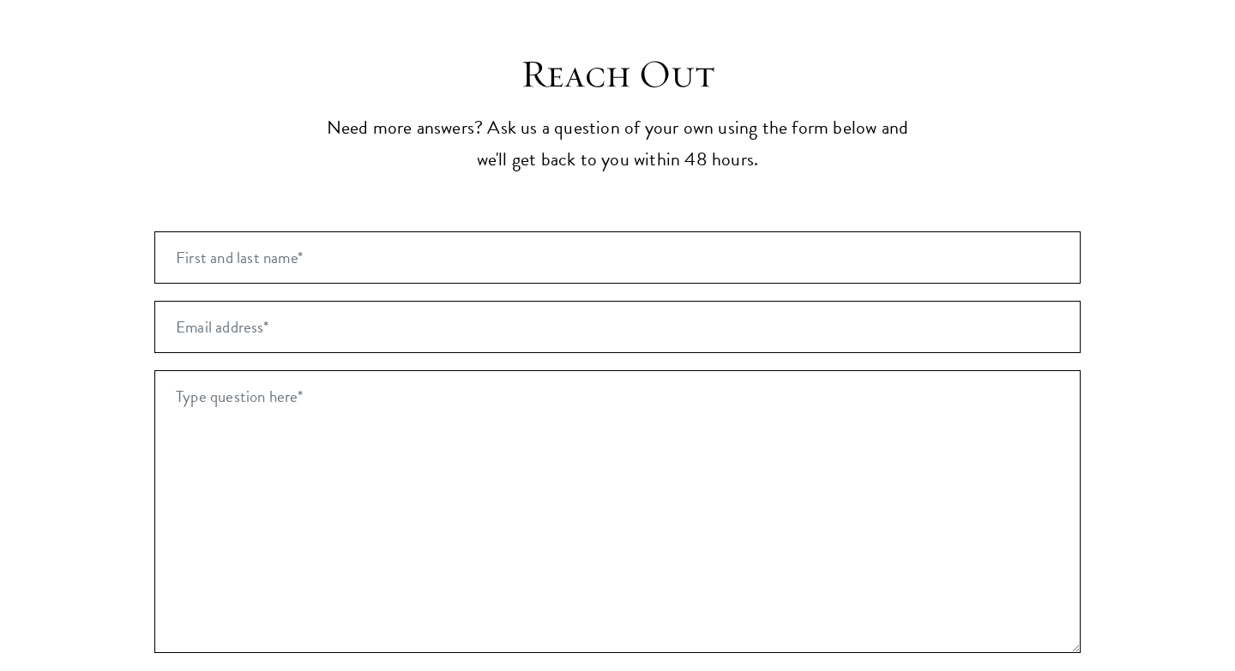
scroll to position [4297, 0]
